Goal: Task Accomplishment & Management: Complete application form

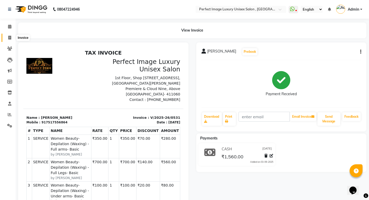
click at [11, 40] on span at bounding box center [9, 38] width 9 height 6
select select "service"
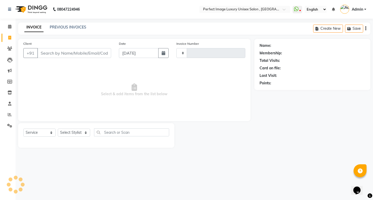
type input "0532"
select select "5078"
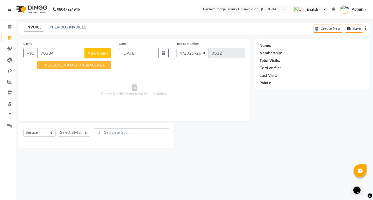
click at [63, 62] on span "[PERSON_NAME]" at bounding box center [59, 64] width 33 height 5
type input "7038481481"
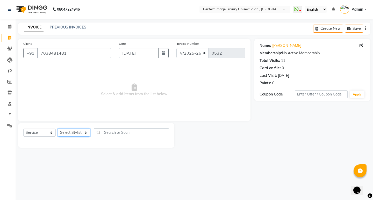
click at [70, 131] on select "Select Stylist [PERSON_NAME] Manager [PERSON_NAME] [PERSON_NAME] Reshma [PERSON…" at bounding box center [74, 133] width 32 height 8
select select "41881"
click at [58, 129] on select "Select Stylist [PERSON_NAME] Manager [PERSON_NAME] [PERSON_NAME] Reshma [PERSON…" at bounding box center [74, 133] width 32 height 8
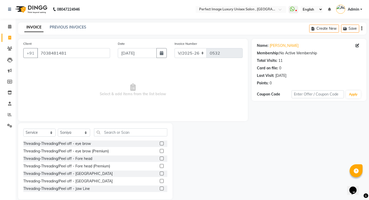
click at [160, 143] on label at bounding box center [162, 144] width 4 height 4
click at [160, 143] on input "checkbox" at bounding box center [161, 143] width 3 height 3
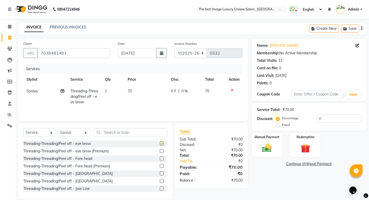
checkbox input "false"
click at [147, 133] on input "text" at bounding box center [130, 132] width 73 height 8
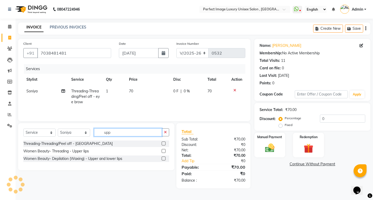
type input "upp"
click at [163, 151] on label at bounding box center [163, 151] width 4 height 4
click at [163, 151] on input "checkbox" at bounding box center [162, 151] width 3 height 3
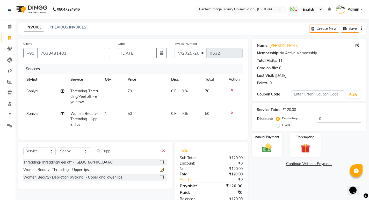
checkbox input "false"
click at [139, 155] on input "upp" at bounding box center [127, 151] width 66 height 8
type input "u"
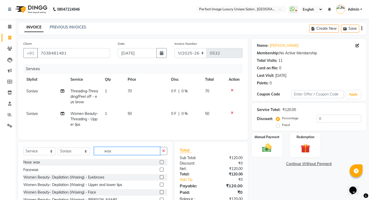
scroll to position [26, 0]
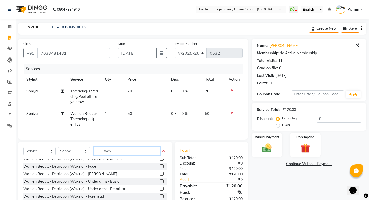
type input "wax"
click at [160, 183] on label at bounding box center [162, 181] width 4 height 4
click at [160, 183] on input "checkbox" at bounding box center [161, 181] width 3 height 3
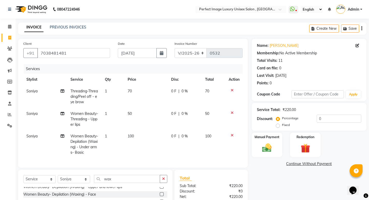
checkbox input "false"
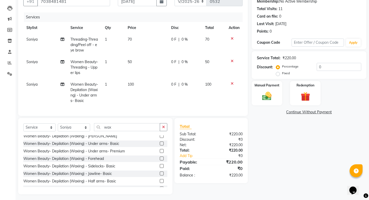
scroll to position [52, 0]
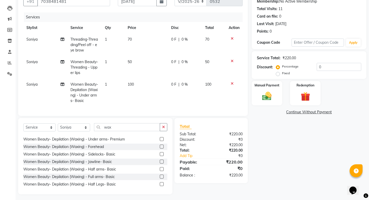
click at [160, 178] on label at bounding box center [162, 177] width 4 height 4
click at [160, 178] on input "checkbox" at bounding box center [161, 176] width 3 height 3
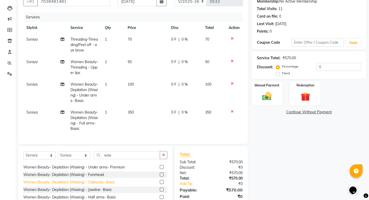
checkbox input "false"
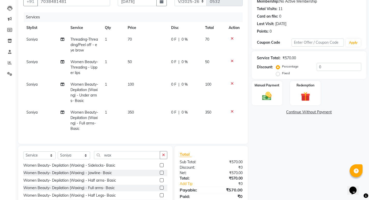
scroll to position [78, 0]
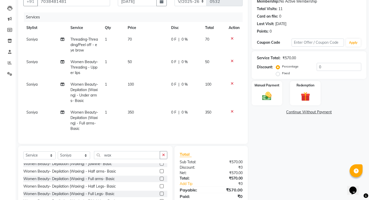
click at [160, 188] on label at bounding box center [162, 186] width 4 height 4
click at [160, 188] on input "checkbox" at bounding box center [161, 186] width 3 height 3
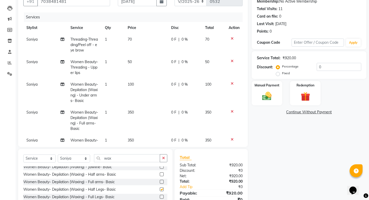
checkbox input "false"
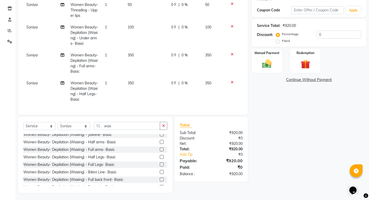
scroll to position [85, 0]
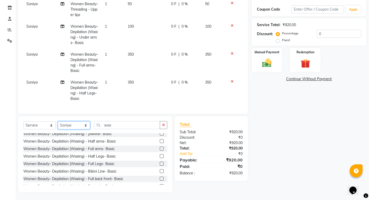
click at [88, 125] on select "Select Stylist [PERSON_NAME] Manager [PERSON_NAME] [PERSON_NAME] Reshma [PERSON…" at bounding box center [74, 125] width 32 height 8
select select "33183"
click at [58, 121] on select "Select Stylist [PERSON_NAME] Manager [PERSON_NAME] [PERSON_NAME] Reshma [PERSON…" at bounding box center [74, 125] width 32 height 8
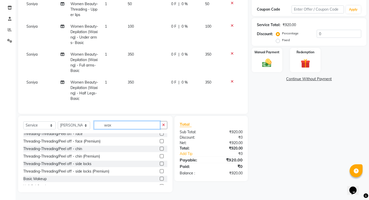
click at [119, 124] on input "wax" at bounding box center [127, 125] width 66 height 8
type input "w"
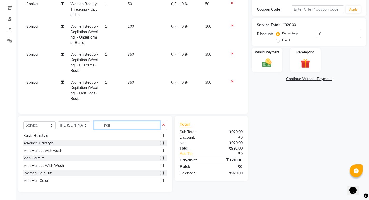
scroll to position [0, 0]
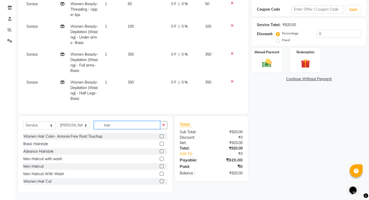
type input "hair"
click at [160, 180] on label at bounding box center [162, 181] width 4 height 4
click at [160, 180] on input "checkbox" at bounding box center [161, 181] width 3 height 3
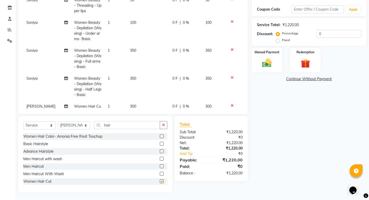
checkbox input "false"
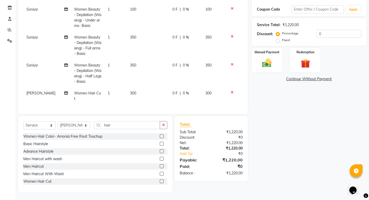
click at [132, 91] on span "300" at bounding box center [133, 93] width 6 height 5
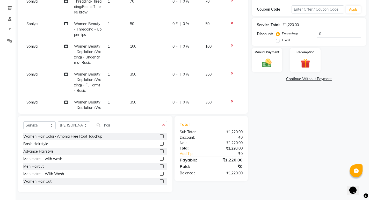
select select "33183"
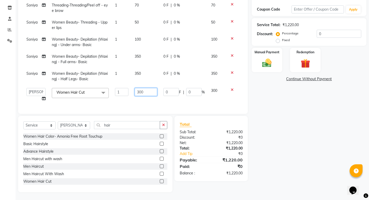
click at [136, 88] on input "300" at bounding box center [146, 92] width 23 height 8
click at [138, 88] on input "300" at bounding box center [146, 92] width 23 height 8
type input "500"
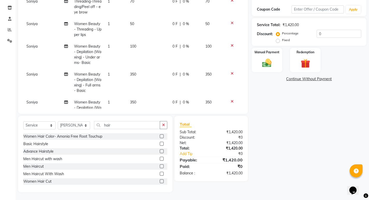
click at [109, 100] on tbody "[PERSON_NAME] Threading-Threading/Peel off - eye brow 1 70 0 F | 0 % 70 [PERSON…" at bounding box center [132, 69] width 219 height 146
click at [346, 35] on input "0" at bounding box center [338, 34] width 44 height 8
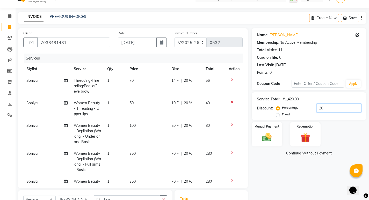
scroll to position [0, 0]
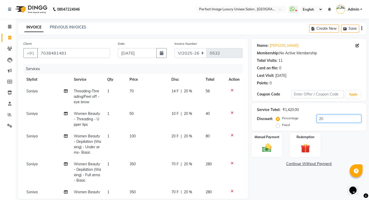
type input "20"
click at [184, 92] on span "20 %" at bounding box center [188, 90] width 8 height 5
select select "41881"
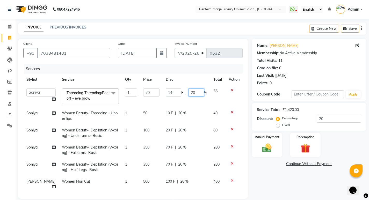
click at [192, 95] on input "20" at bounding box center [196, 92] width 16 height 8
type input "2"
drag, startPoint x: 184, startPoint y: 118, endPoint x: 180, endPoint y: 118, distance: 4.7
click at [181, 118] on td "10 F | 20 %" at bounding box center [186, 115] width 48 height 17
select select "41881"
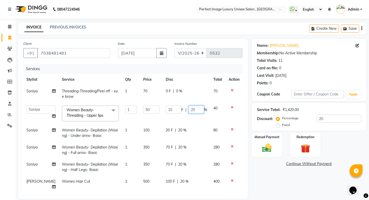
click at [193, 111] on input "20" at bounding box center [196, 110] width 16 height 8
type input "2"
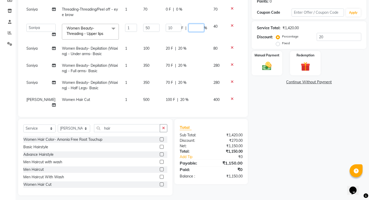
scroll to position [83, 0]
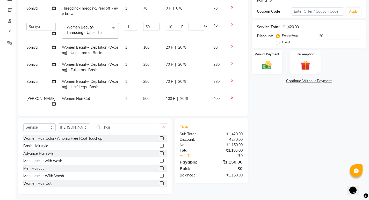
click at [178, 100] on tbody "[PERSON_NAME] Threading-Threading/Peel off - eye brow 1 70 0 F | 0 % 70 [PERSON…" at bounding box center [132, 56] width 219 height 107
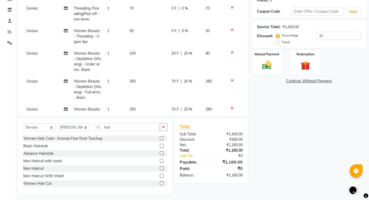
click at [185, 82] on span "20 %" at bounding box center [188, 81] width 8 height 5
select select "41881"
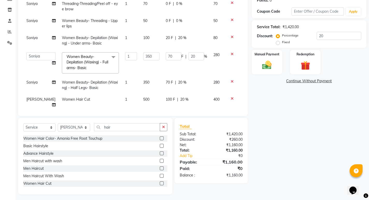
scroll to position [7, 0]
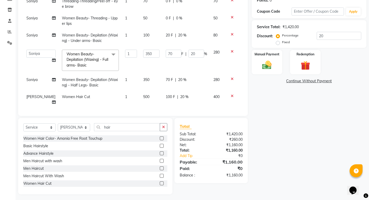
click at [180, 94] on span "20 %" at bounding box center [184, 96] width 8 height 5
select select "33183"
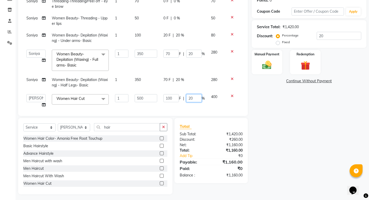
click at [191, 99] on input "20" at bounding box center [194, 98] width 16 height 8
type input "2"
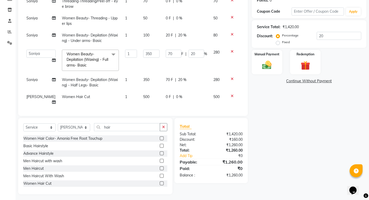
click at [272, 120] on div "Name: [PERSON_NAME] Membership: No Active Membership Total Visits: 11 Card on f…" at bounding box center [310, 75] width 118 height 238
click at [270, 70] on img at bounding box center [267, 64] width 16 height 11
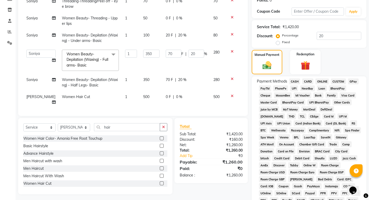
click at [312, 83] on span "CARD" at bounding box center [307, 81] width 11 height 6
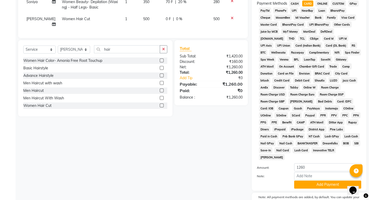
scroll to position [182, 0]
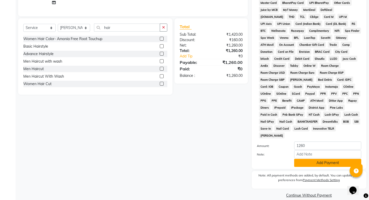
click at [299, 159] on button "Add Payment" at bounding box center [327, 163] width 67 height 8
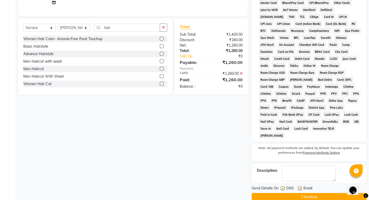
click at [295, 193] on button "Checkout" at bounding box center [308, 197] width 115 height 8
